Goal: Information Seeking & Learning: Learn about a topic

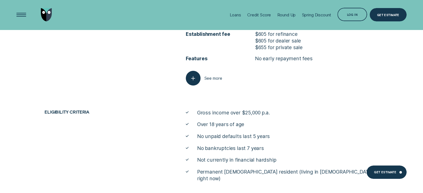
scroll to position [2009, 0]
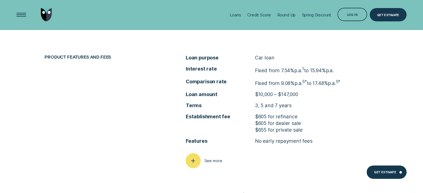
click at [194, 161] on icon "button" at bounding box center [194, 161] width 8 height 9
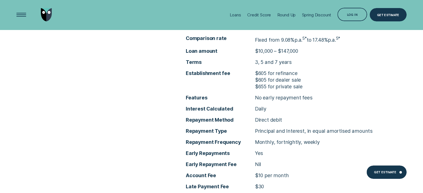
scroll to position [2037, 0]
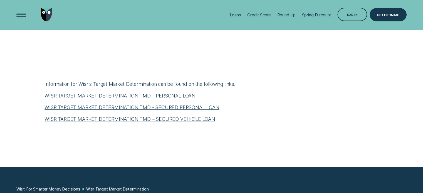
scroll to position [223, 0]
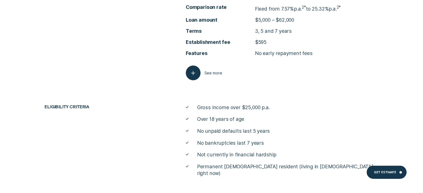
scroll to position [2224, 0]
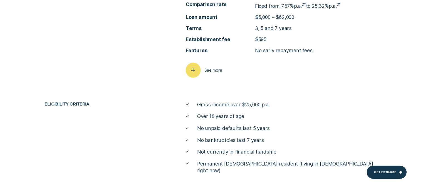
click at [197, 73] on icon "button" at bounding box center [194, 70] width 8 height 9
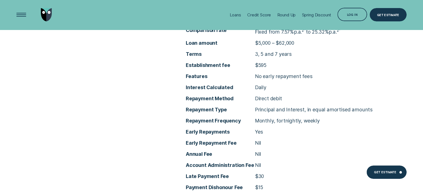
scroll to position [2196, 0]
